Goal: Information Seeking & Learning: Understand process/instructions

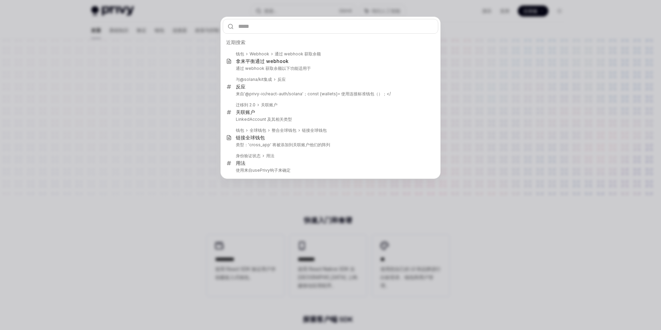
type input "**********"
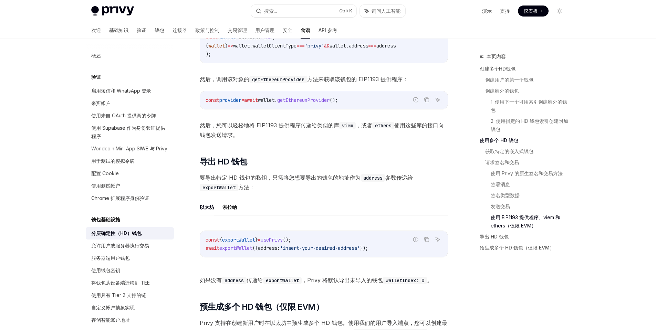
scroll to position [1561, 0]
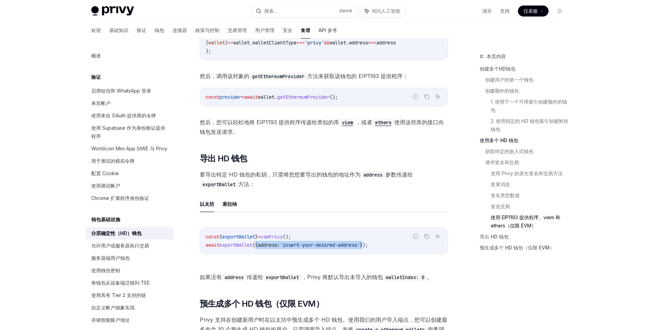
drag, startPoint x: 260, startPoint y: 256, endPoint x: 375, endPoint y: 259, distance: 115.4
click at [368, 248] on span "await exportWallet ({ address: 'insert-your-desired-address' });" at bounding box center [287, 245] width 163 height 6
click at [268, 248] on span "address:" at bounding box center [269, 245] width 22 height 6
click at [232, 207] on font "索拉纳" at bounding box center [229, 204] width 14 height 6
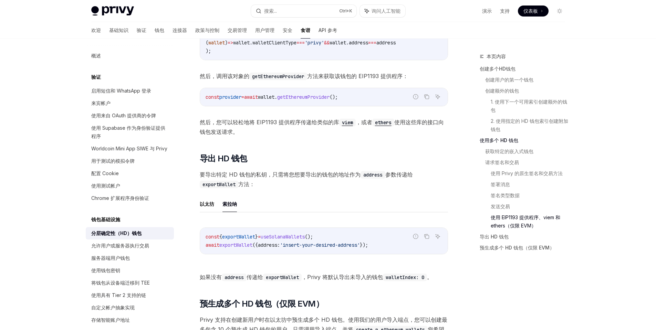
click at [295, 240] on span "useSolanaWallets" at bounding box center [283, 237] width 44 height 6
copy span "useSolanaWallets"
click at [210, 208] on font "以太坊" at bounding box center [207, 204] width 14 height 8
click at [230, 207] on font "索拉纳" at bounding box center [229, 204] width 14 height 6
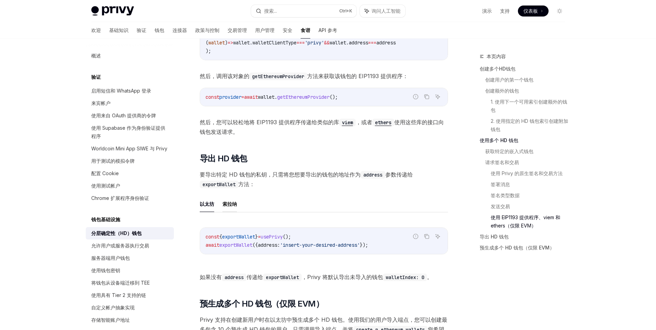
type textarea "*"
drag, startPoint x: 335, startPoint y: 248, endPoint x: 206, endPoint y: 248, distance: 129.8
click at [206, 248] on code "const { exportWallet } = useSolanaWallets (); await exportWallet ({ address: 'i…" at bounding box center [324, 241] width 237 height 17
copy span "const { exportWallet } = useSolanaWallets ();"
